Goal: Task Accomplishment & Management: Manage account settings

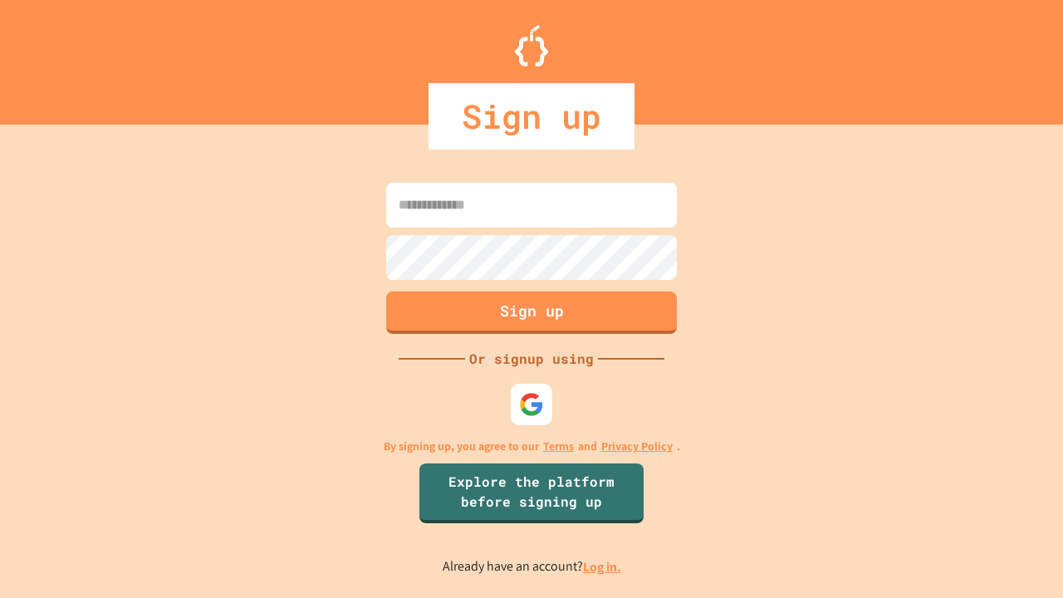
click at [603, 566] on link "Log in." at bounding box center [602, 566] width 38 height 17
